Goal: Task Accomplishment & Management: Manage account settings

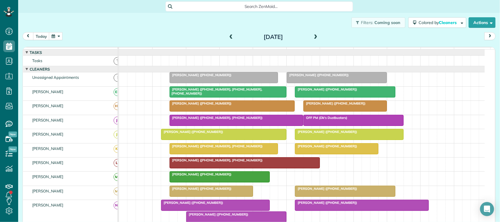
scroll to position [73, 0]
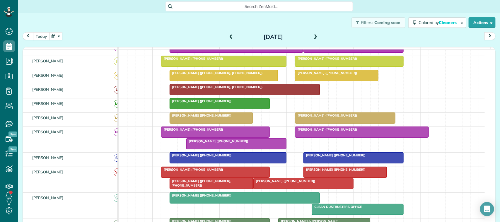
click at [43, 37] on button "today" at bounding box center [41, 36] width 16 height 8
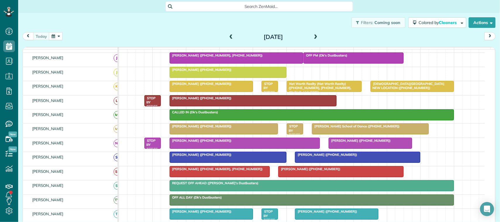
scroll to position [69, 0]
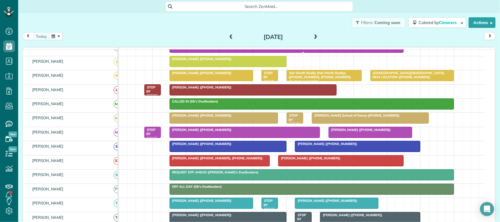
click at [200, 138] on div at bounding box center [245, 132] width 150 height 11
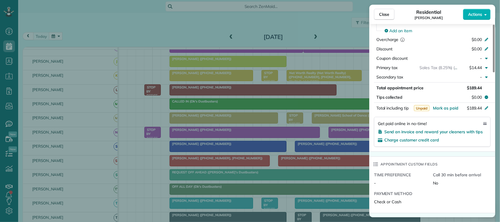
scroll to position [293, 0]
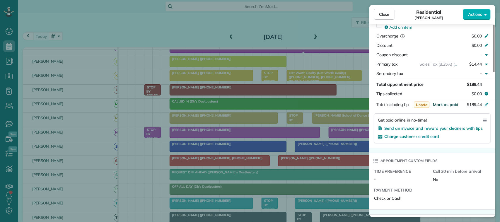
click at [441, 107] on span "Mark as paid" at bounding box center [445, 104] width 25 height 5
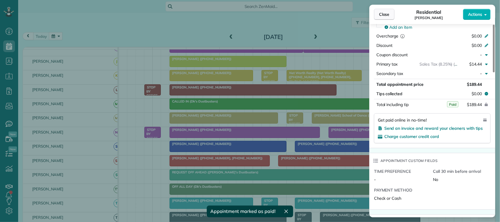
click at [386, 19] on button "Close" at bounding box center [384, 14] width 21 height 11
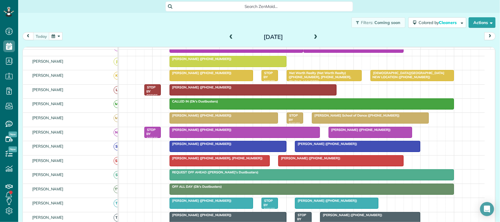
click at [59, 35] on button "button" at bounding box center [55, 36] width 13 height 8
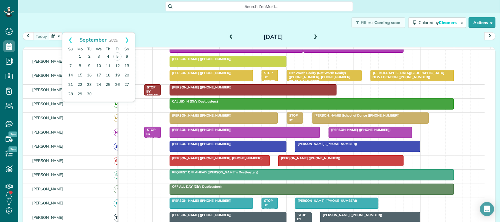
click at [164, 30] on div "Filters: Coming soon Colored by Cleaners Color by Cleaner Color by Team Color b…" at bounding box center [259, 22] width 482 height 19
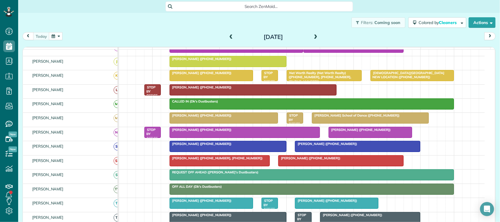
click at [144, 31] on div "Filters: Coming soon Colored by Cleaners Color by Cleaner Color by Team Color b…" at bounding box center [259, 22] width 482 height 19
click at [50, 37] on button "button" at bounding box center [55, 36] width 13 height 8
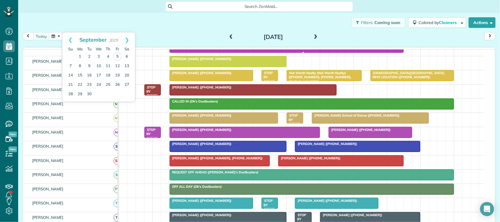
click at [53, 25] on div "Filters: Coming soon Colored by Cleaners Color by Cleaner Color by Team Color b…" at bounding box center [259, 22] width 482 height 19
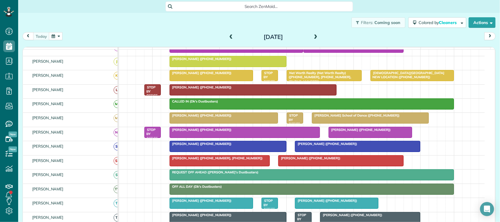
click at [81, 25] on div "Filters: Coming soon Colored by Cleaners Color by Cleaner Color by Team Color b…" at bounding box center [259, 22] width 482 height 19
click at [59, 33] on button "button" at bounding box center [55, 36] width 13 height 8
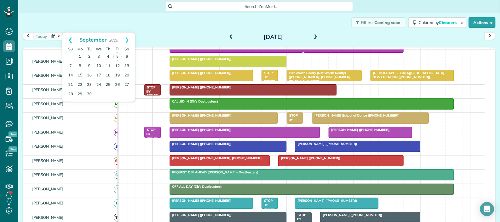
click at [64, 37] on link "Prev" at bounding box center [70, 40] width 16 height 15
click at [82, 92] on link "25" at bounding box center [79, 93] width 9 height 9
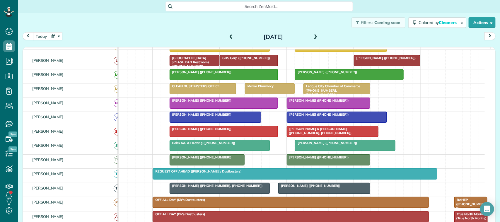
scroll to position [110, 0]
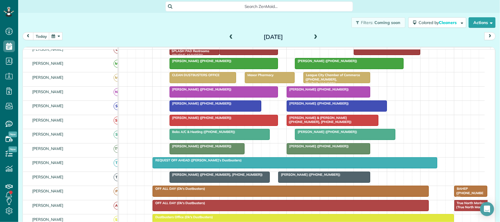
click at [302, 140] on div at bounding box center [345, 134] width 100 height 11
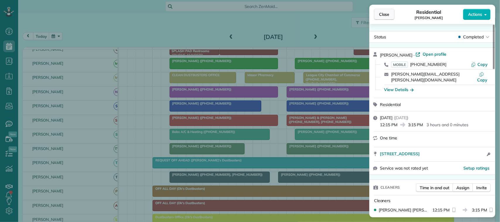
click at [389, 15] on span "Close" at bounding box center [384, 14] width 11 height 6
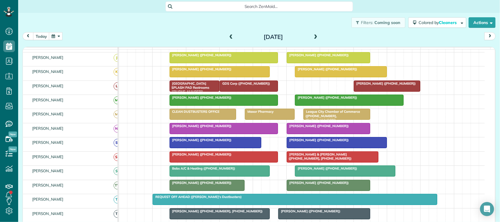
scroll to position [37, 0]
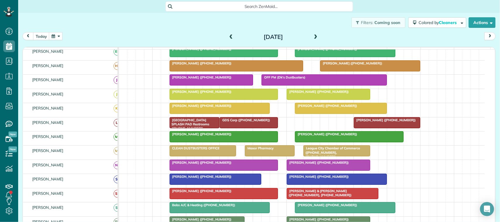
click at [313, 34] on span at bounding box center [316, 37] width 6 height 9
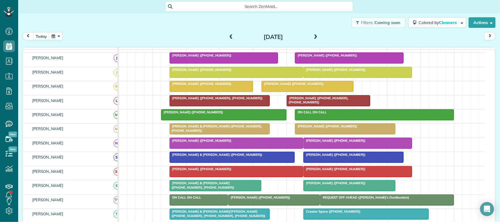
scroll to position [0, 0]
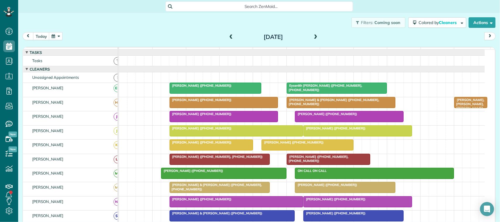
click at [314, 39] on span at bounding box center [316, 37] width 6 height 5
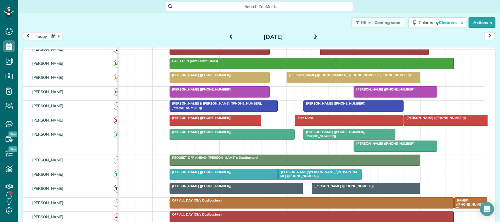
click at [313, 37] on span at bounding box center [316, 37] width 6 height 5
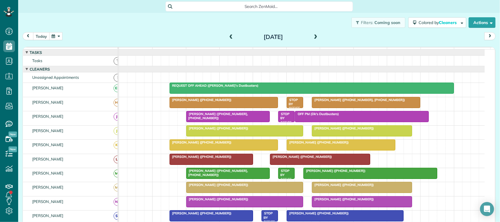
click at [44, 37] on button "today" at bounding box center [41, 36] width 16 height 8
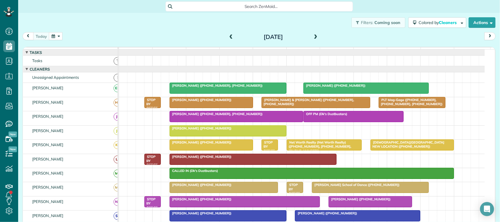
click at [53, 40] on button "button" at bounding box center [55, 36] width 13 height 8
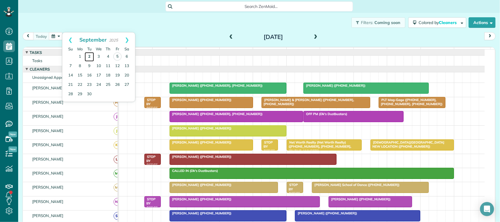
click at [88, 56] on link "2" at bounding box center [89, 56] width 9 height 9
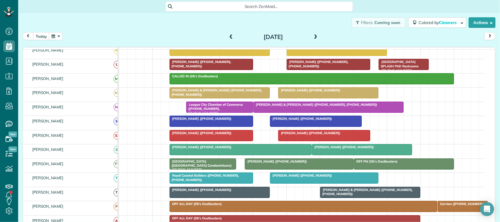
scroll to position [147, 0]
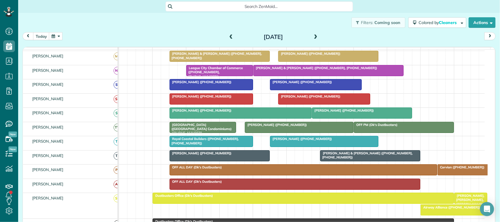
click at [314, 36] on span at bounding box center [316, 37] width 6 height 5
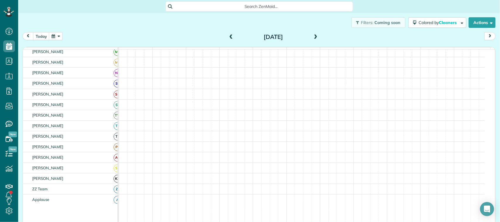
scroll to position [110, 0]
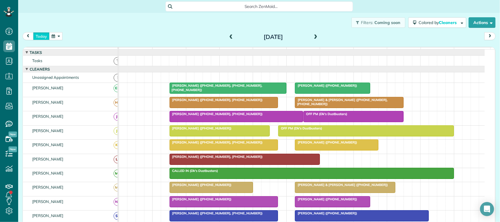
click at [42, 37] on button "today" at bounding box center [41, 36] width 16 height 8
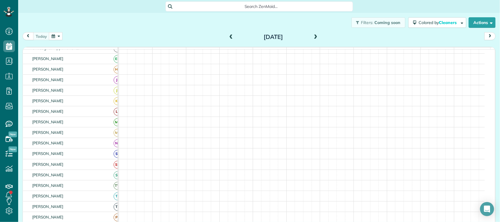
scroll to position [0, 0]
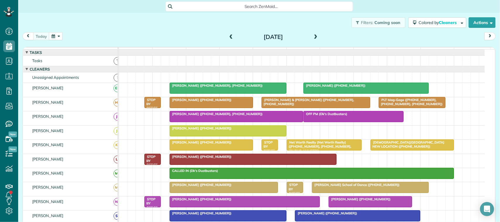
click at [59, 34] on button "button" at bounding box center [55, 36] width 13 height 8
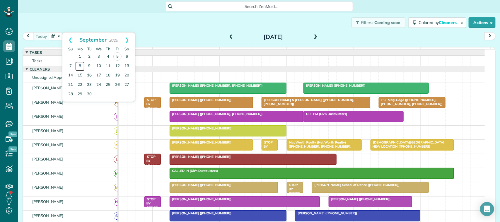
drag, startPoint x: 81, startPoint y: 68, endPoint x: 85, endPoint y: 72, distance: 6.0
click at [81, 68] on link "8" at bounding box center [79, 66] width 9 height 9
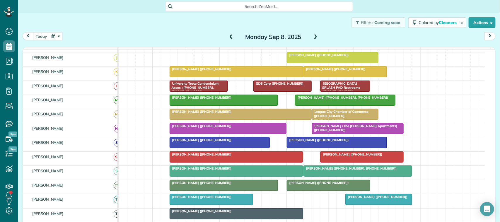
scroll to position [110, 0]
